Goal: Information Seeking & Learning: Learn about a topic

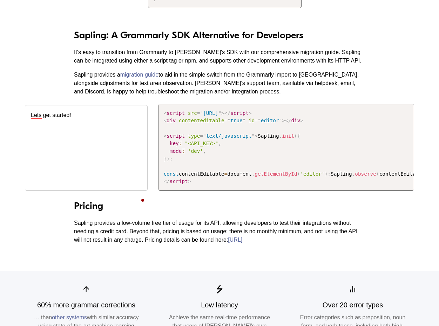
scroll to position [819, 0]
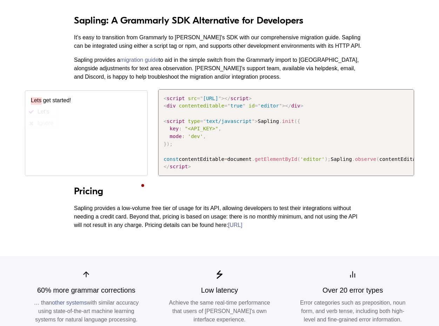
click at [33, 103] on p "Lets get started!" at bounding box center [86, 100] width 111 height 8
click at [47, 111] on div "Let's" at bounding box center [45, 111] width 14 height 11
click at [89, 99] on p "Let's get started!" at bounding box center [86, 100] width 111 height 8
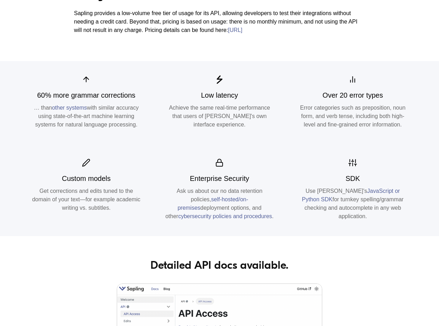
scroll to position [1002, 0]
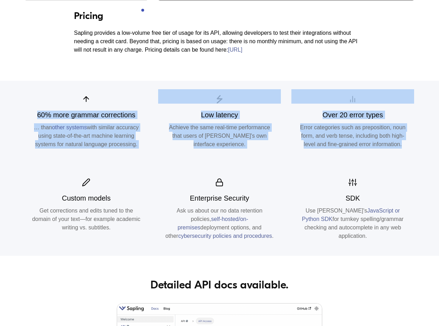
drag, startPoint x: 27, startPoint y: 132, endPoint x: 292, endPoint y: 188, distance: 271.2
click at [292, 188] on div "60% more grammar corrections … than other systems with similar accuracy using s…" at bounding box center [220, 168] width 400 height 175
click at [328, 164] on div "Over 20 error types Error categories such as preposition, noun form, and verb t…" at bounding box center [352, 122] width 133 height 83
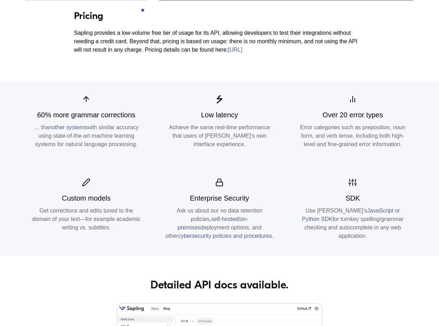
drag, startPoint x: 46, startPoint y: 228, endPoint x: 156, endPoint y: 266, distance: 116.5
click at [156, 255] on div "60% more grammar corrections … than other systems with similar accuracy using s…" at bounding box center [220, 168] width 400 height 175
click at [328, 240] on p "Use [PERSON_NAME]'s JavaScript or Python SDK for turnkey spelling/grammar check…" at bounding box center [353, 223] width 109 height 34
click at [366, 147] on div "Over 20 error types Error categories such as preposition, noun form, and verb t…" at bounding box center [353, 130] width 123 height 52
